Goal: Information Seeking & Learning: Check status

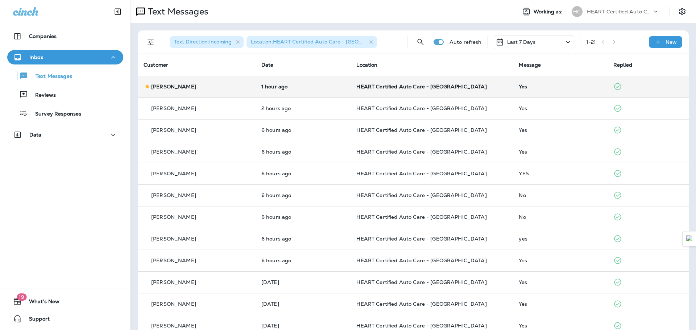
click at [396, 94] on td "HEART Certified Auto Care - [GEOGRAPHIC_DATA]" at bounding box center [432, 87] width 162 height 22
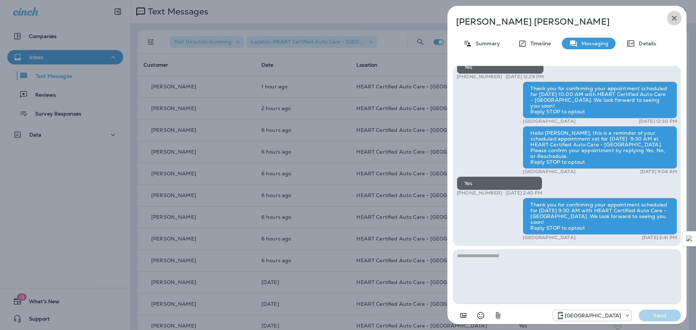
click at [673, 19] on icon "button" at bounding box center [674, 18] width 5 height 5
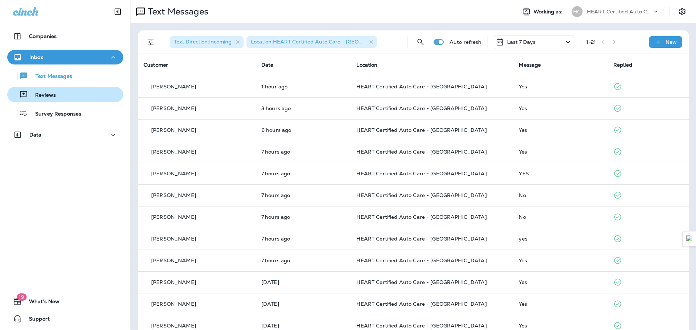
click at [56, 98] on div "Reviews" at bounding box center [65, 94] width 110 height 11
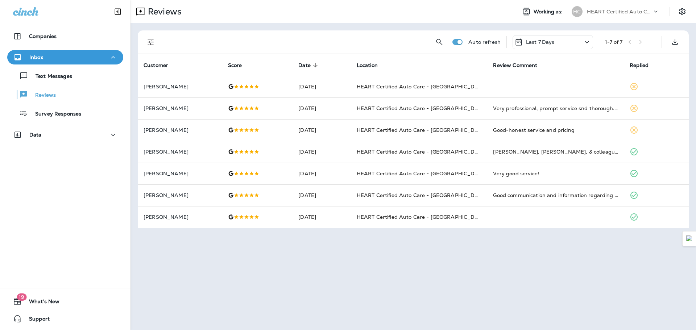
click at [63, 105] on div "Text Messages Reviews Survey Responses" at bounding box center [65, 93] width 116 height 57
click at [63, 113] on p "Survey Responses" at bounding box center [54, 114] width 53 height 7
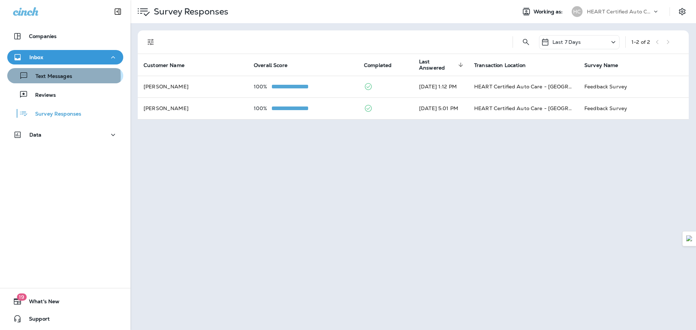
click at [59, 76] on p "Text Messages" at bounding box center [50, 76] width 44 height 7
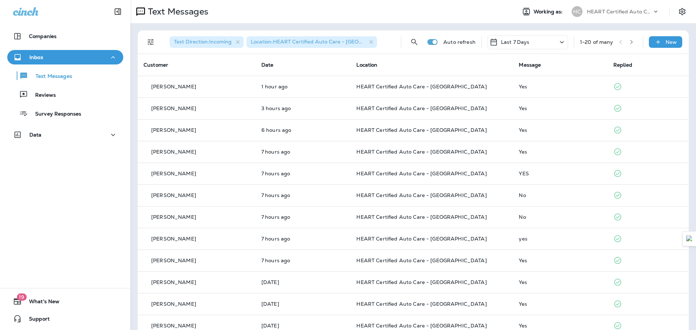
click at [629, 40] on icon "button" at bounding box center [631, 42] width 5 height 5
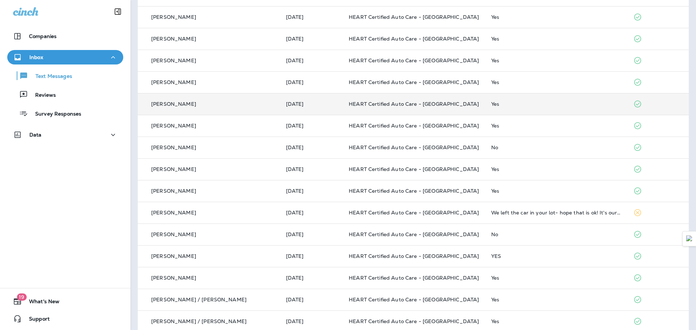
scroll to position [145, 0]
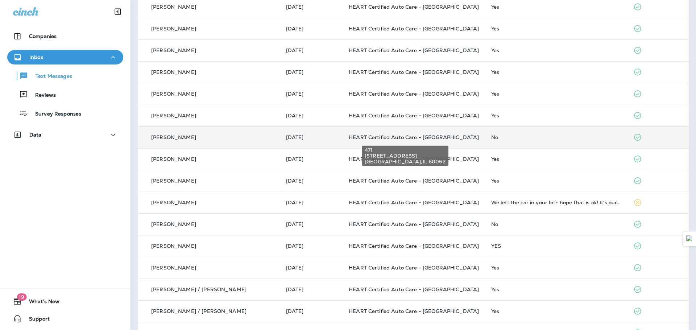
click at [357, 139] on span "HEART Certified Auto Care - [GEOGRAPHIC_DATA]" at bounding box center [414, 137] width 130 height 7
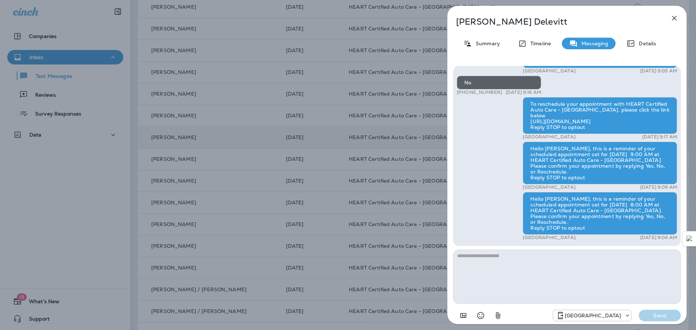
click at [670, 18] on icon "button" at bounding box center [674, 18] width 9 height 9
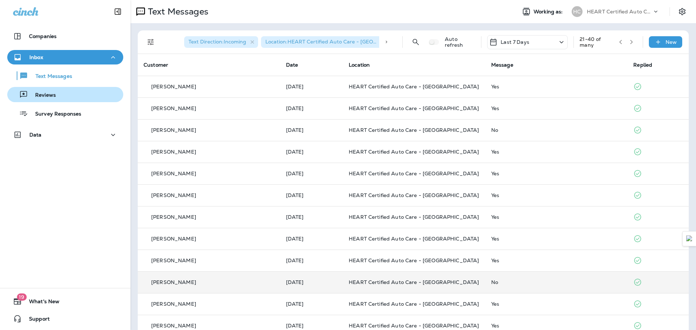
click at [51, 94] on p "Reviews" at bounding box center [42, 95] width 28 height 7
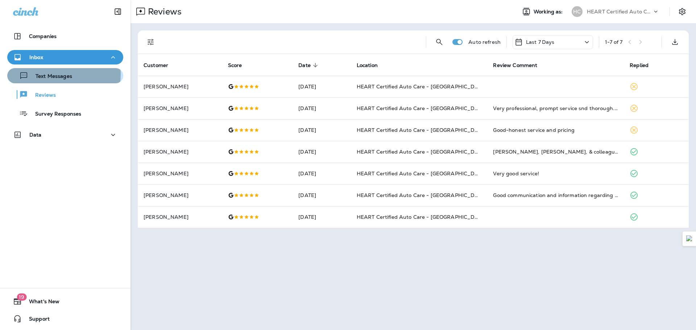
click at [61, 75] on p "Text Messages" at bounding box center [50, 76] width 44 height 7
